Goal: Communication & Community: Answer question/provide support

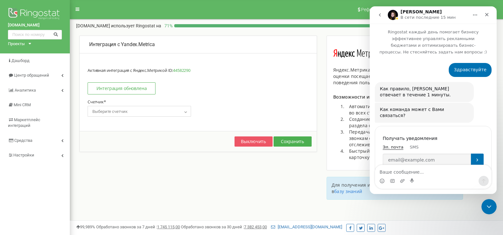
scroll to position [1241, 0]
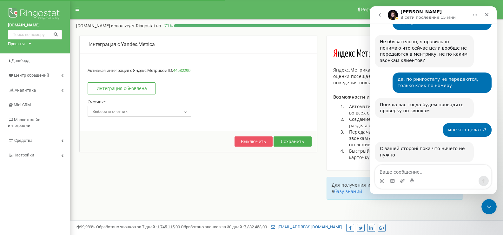
click at [429, 170] on textarea "Ваше сообщение..." at bounding box center [433, 170] width 116 height 11
type textarea "l"
type textarea "н"
type textarea "да напишите почту"
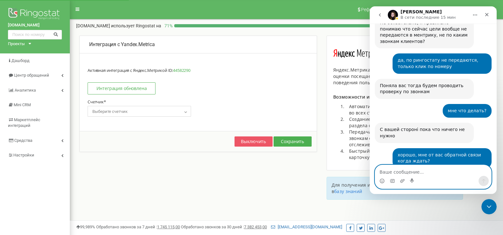
scroll to position [1278, 0]
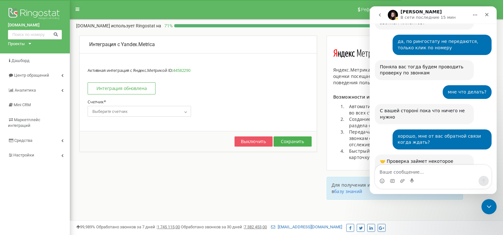
drag, startPoint x: 425, startPoint y: 145, endPoint x: 455, endPoint y: 152, distance: 30.9
drag, startPoint x: 441, startPoint y: 148, endPoint x: 365, endPoint y: 144, distance: 75.7
click at [370, 144] on html "[PERSON_NAME] В сети последние 15 мин Ringostat каждый день помогает бизнесу эф…" at bounding box center [433, 99] width 127 height 187
copy link "[EMAIL_ADDRESS][DOMAIN_NAME]"
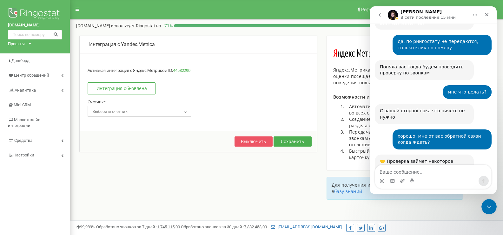
click at [396, 173] on textarea "Ваше сообщение..." at bounding box center [433, 170] width 116 height 11
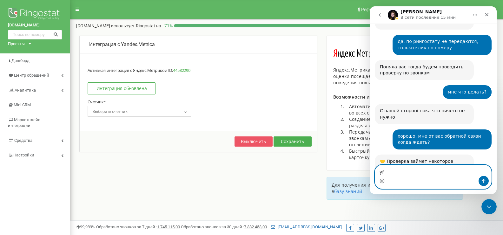
type textarea "y"
type textarea "на редактирование дать?"
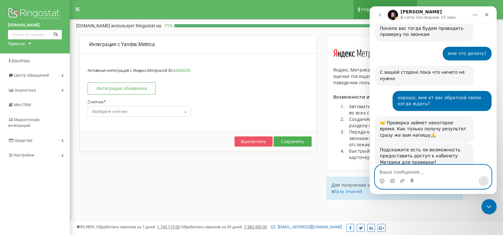
scroll to position [1316, 0]
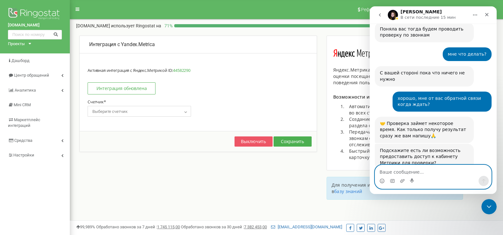
click at [413, 169] on textarea "Ваше сообщение..." at bounding box center [433, 170] width 116 height 11
type textarea "gmail же нельзя)"
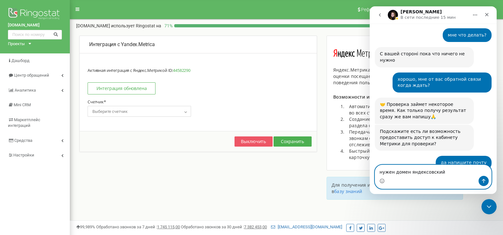
type textarea "нужен домен яндексовский"
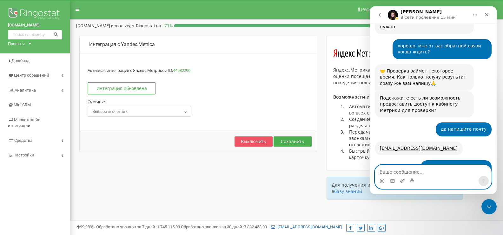
scroll to position [1383, 0]
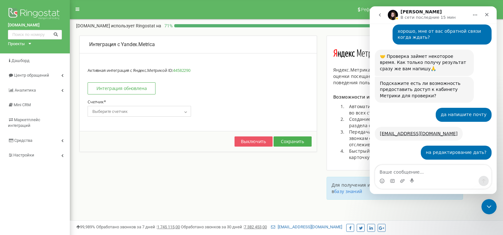
drag, startPoint x: 412, startPoint y: 146, endPoint x: 467, endPoint y: 135, distance: 55.7
click at [467, 217] on div "Уточняю [PERSON_NAME] • 16 мин назад" at bounding box center [433, 224] width 117 height 15
drag, startPoint x: 440, startPoint y: 145, endPoint x: 378, endPoint y: 144, distance: 61.9
copy link "[EMAIL_ADDRESS][DOMAIN_NAME]"
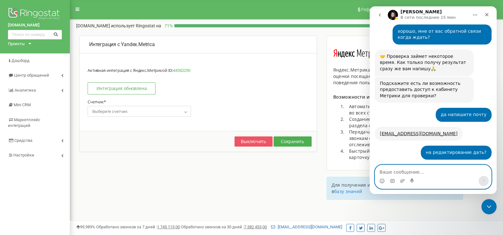
click at [397, 169] on textarea "Ваше сообщение..." at bounding box center [433, 170] width 116 height 11
type textarea "l"
type textarea "добавил"
